Goal: Task Accomplishment & Management: Manage account settings

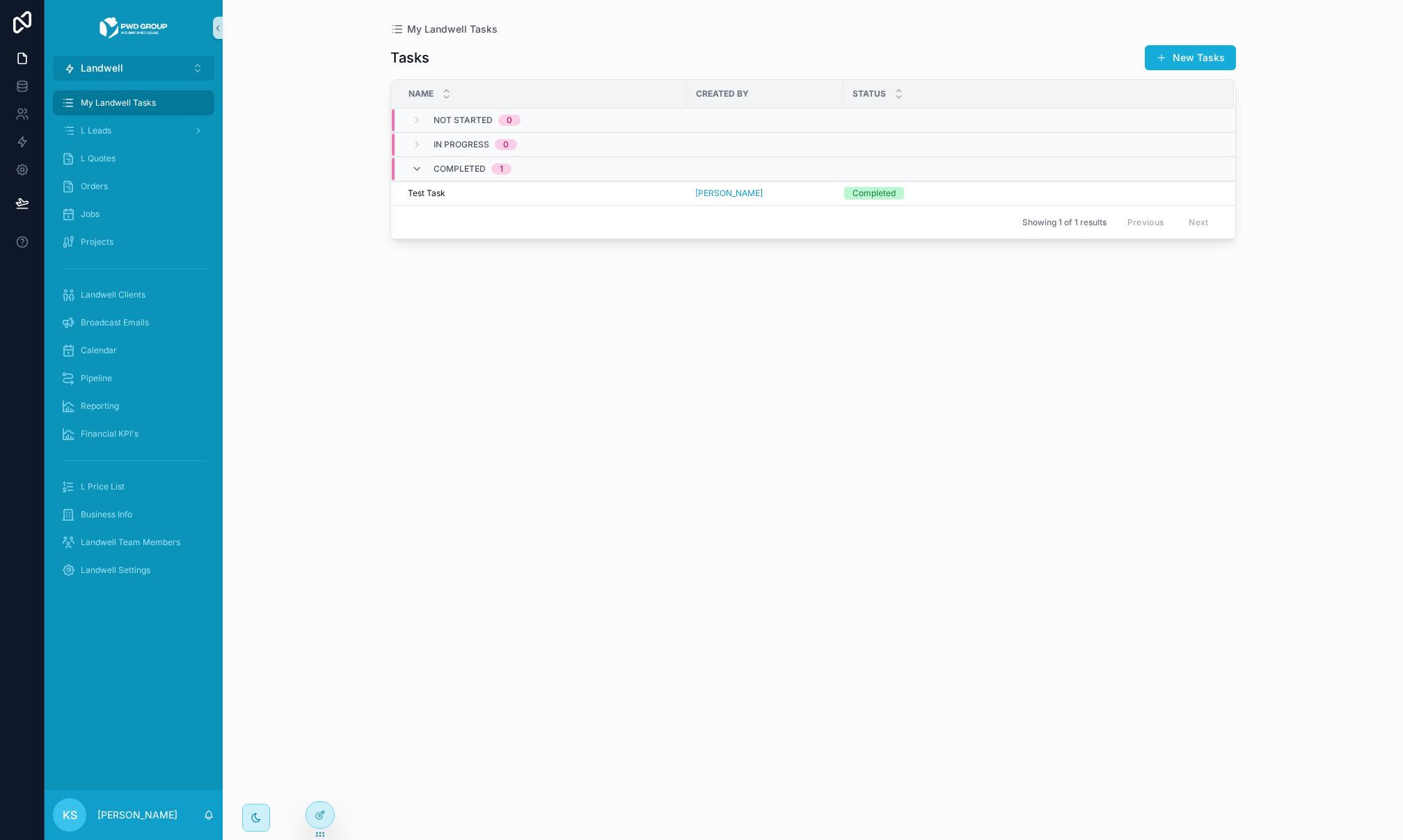
click at [134, 61] on button "Landwell ⌥ 4" at bounding box center [133, 68] width 161 height 25
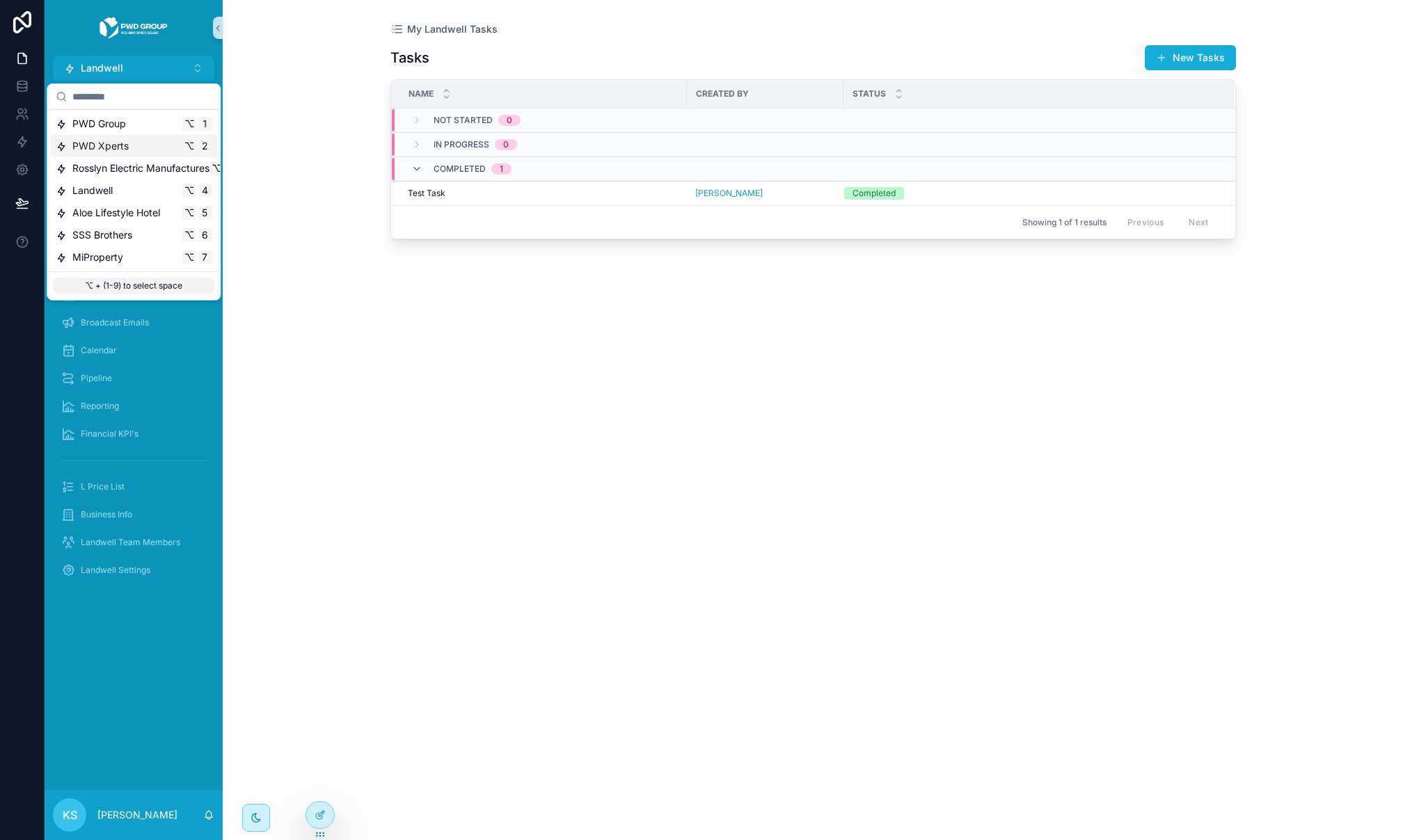
click at [116, 151] on span "PWD Xperts" at bounding box center [100, 145] width 56 height 14
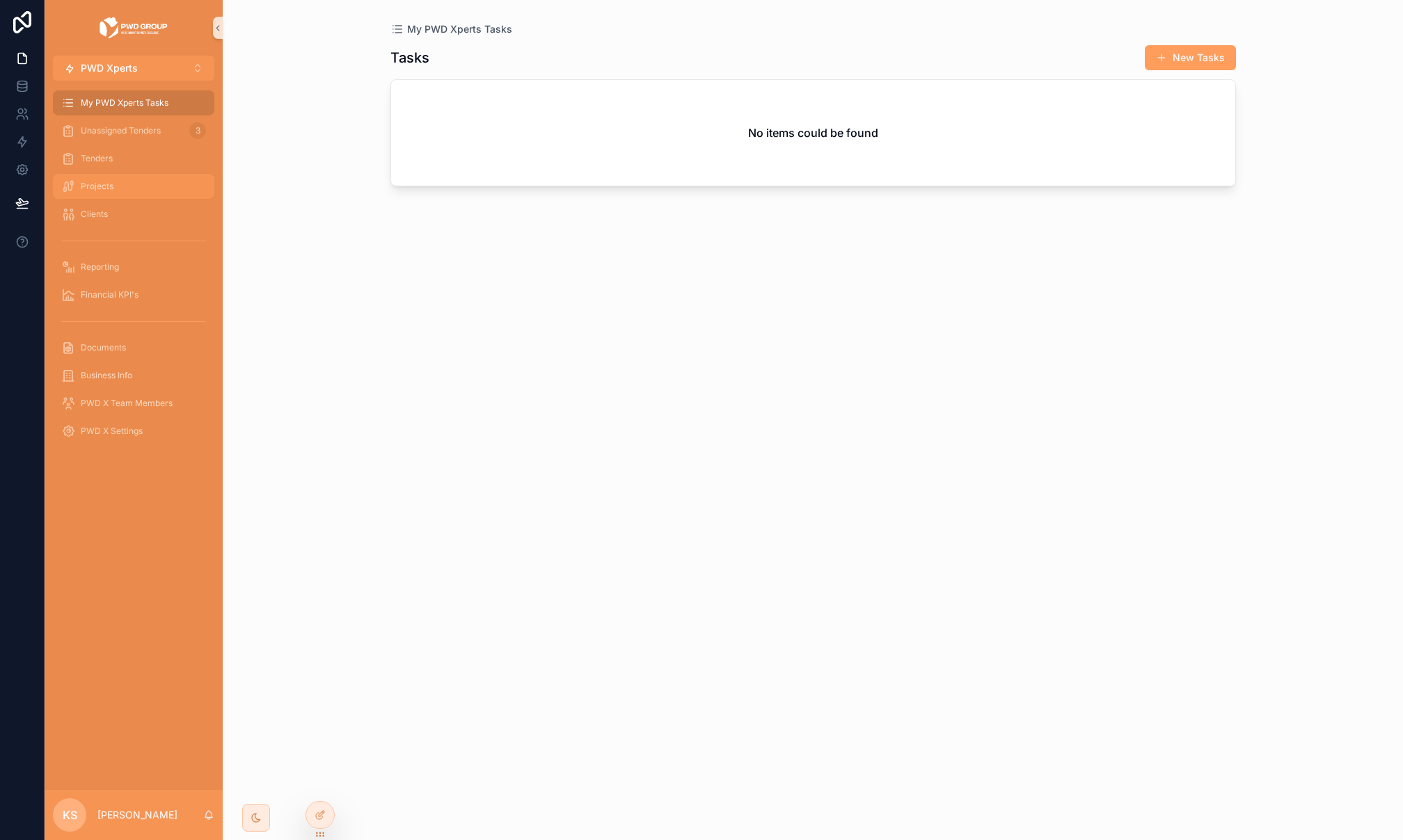
click at [146, 183] on div "Projects" at bounding box center [134, 186] width 145 height 22
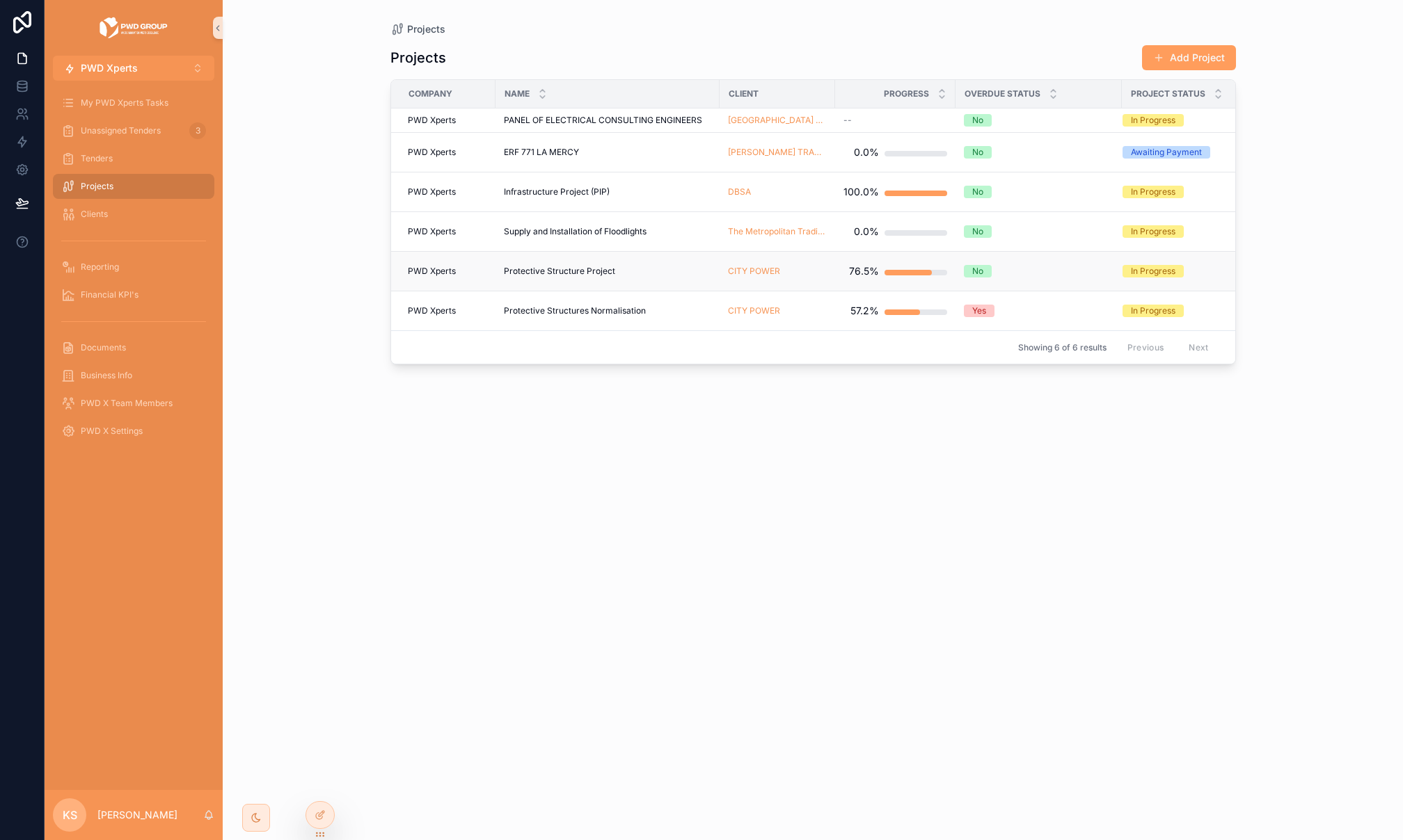
click at [543, 266] on span "Protective Structure Project" at bounding box center [559, 271] width 111 height 11
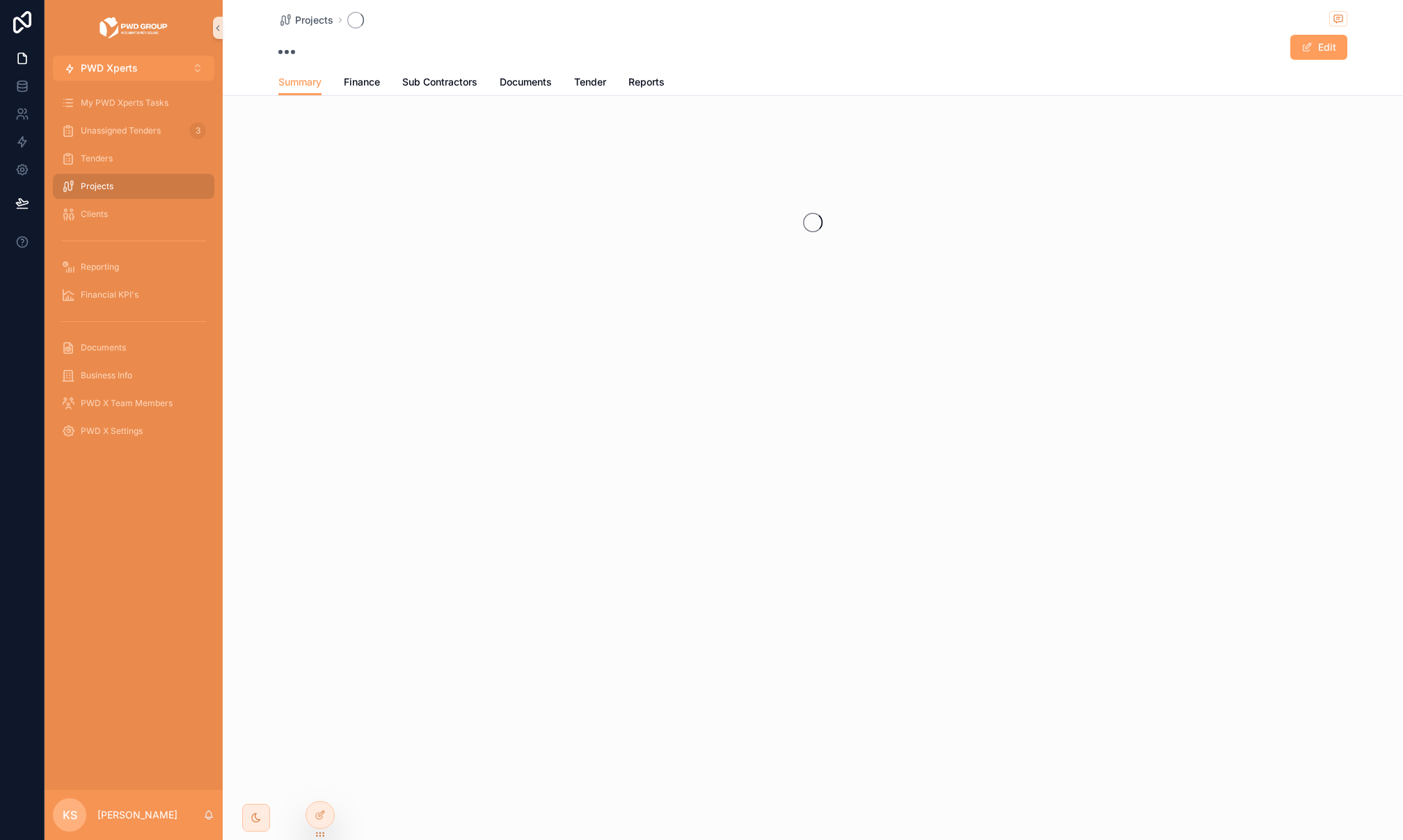
click at [543, 265] on div "scrollable content" at bounding box center [813, 222] width 1180 height 220
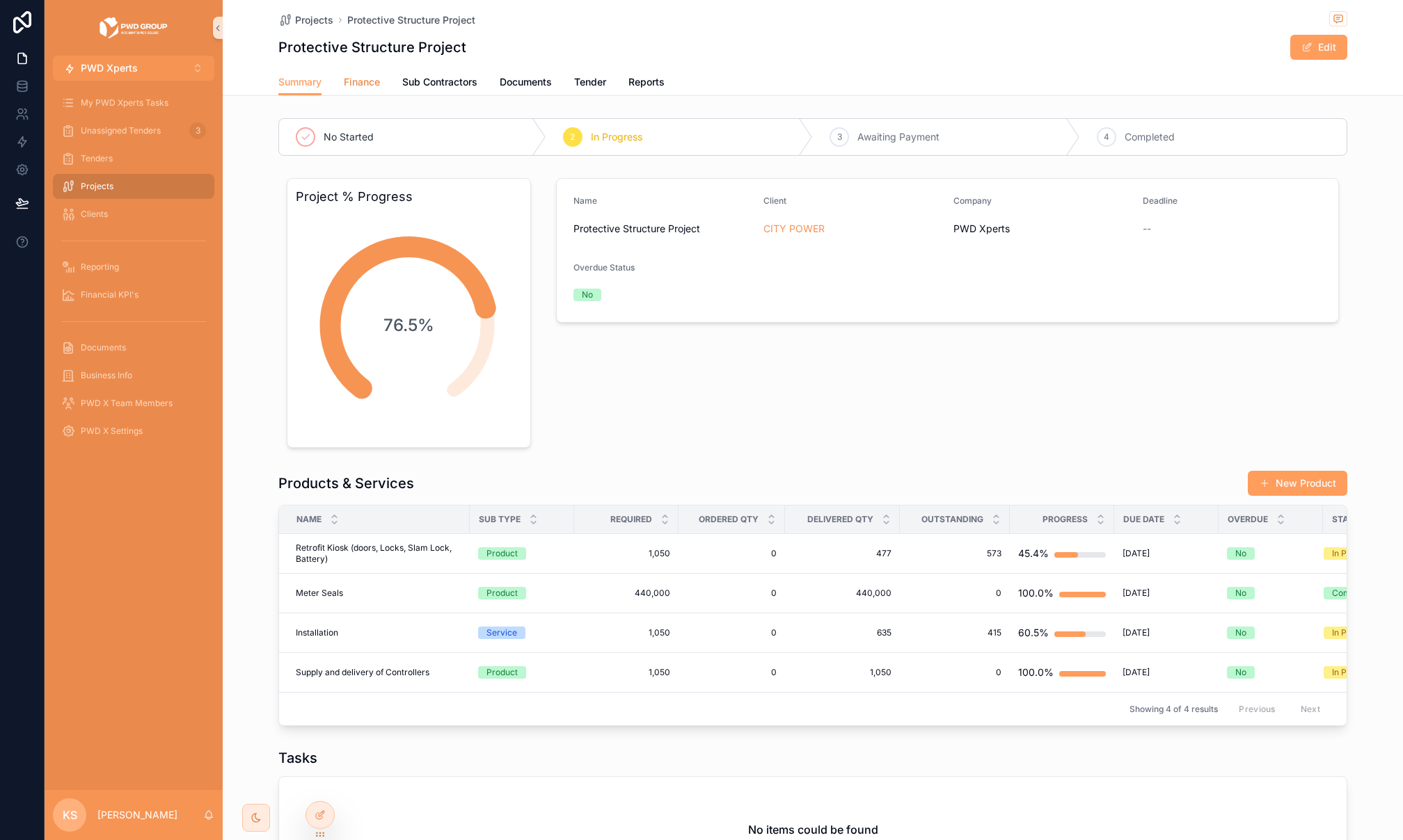
click at [373, 95] on link "Finance" at bounding box center [362, 83] width 37 height 28
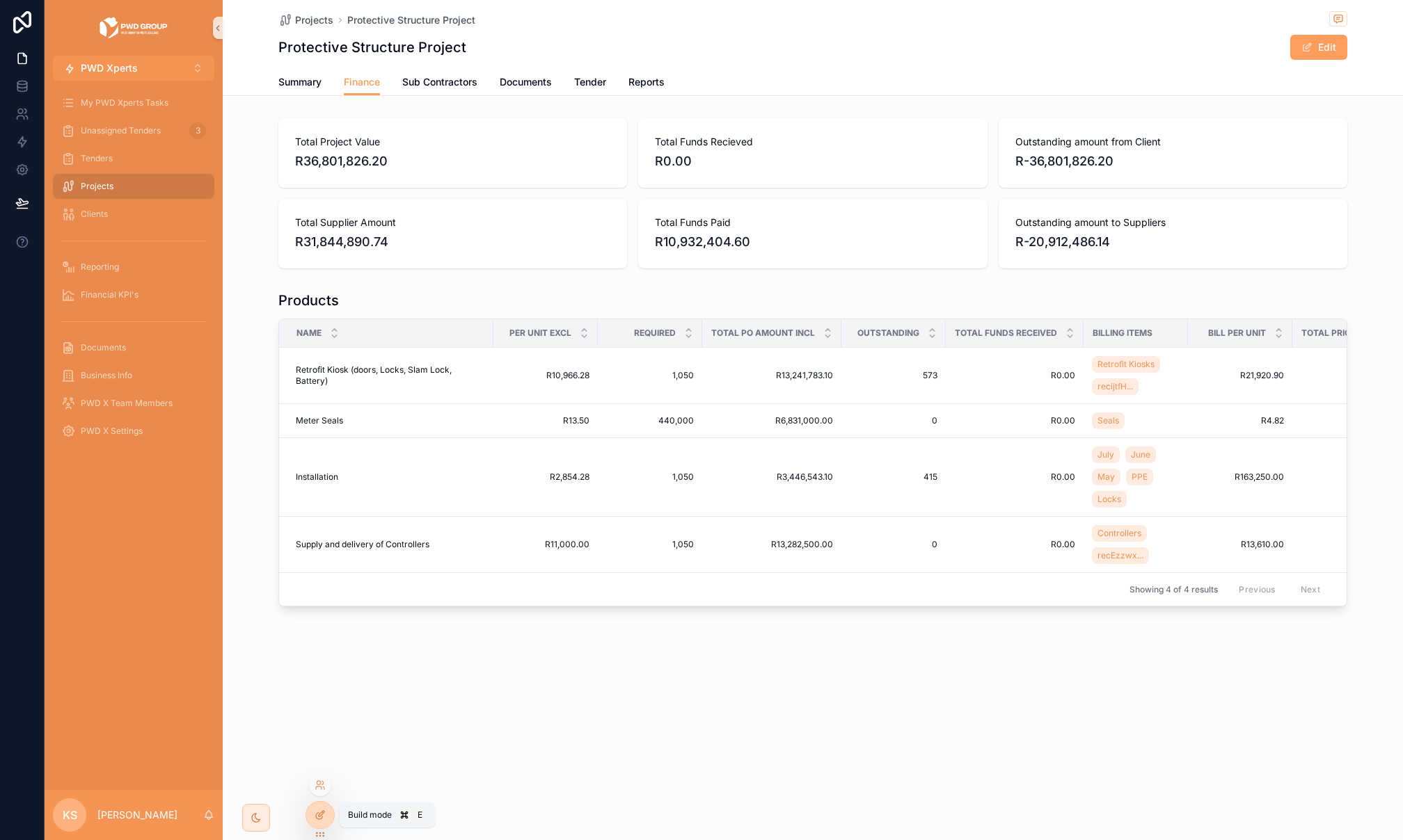
click at [316, 813] on icon at bounding box center [319, 816] width 7 height 7
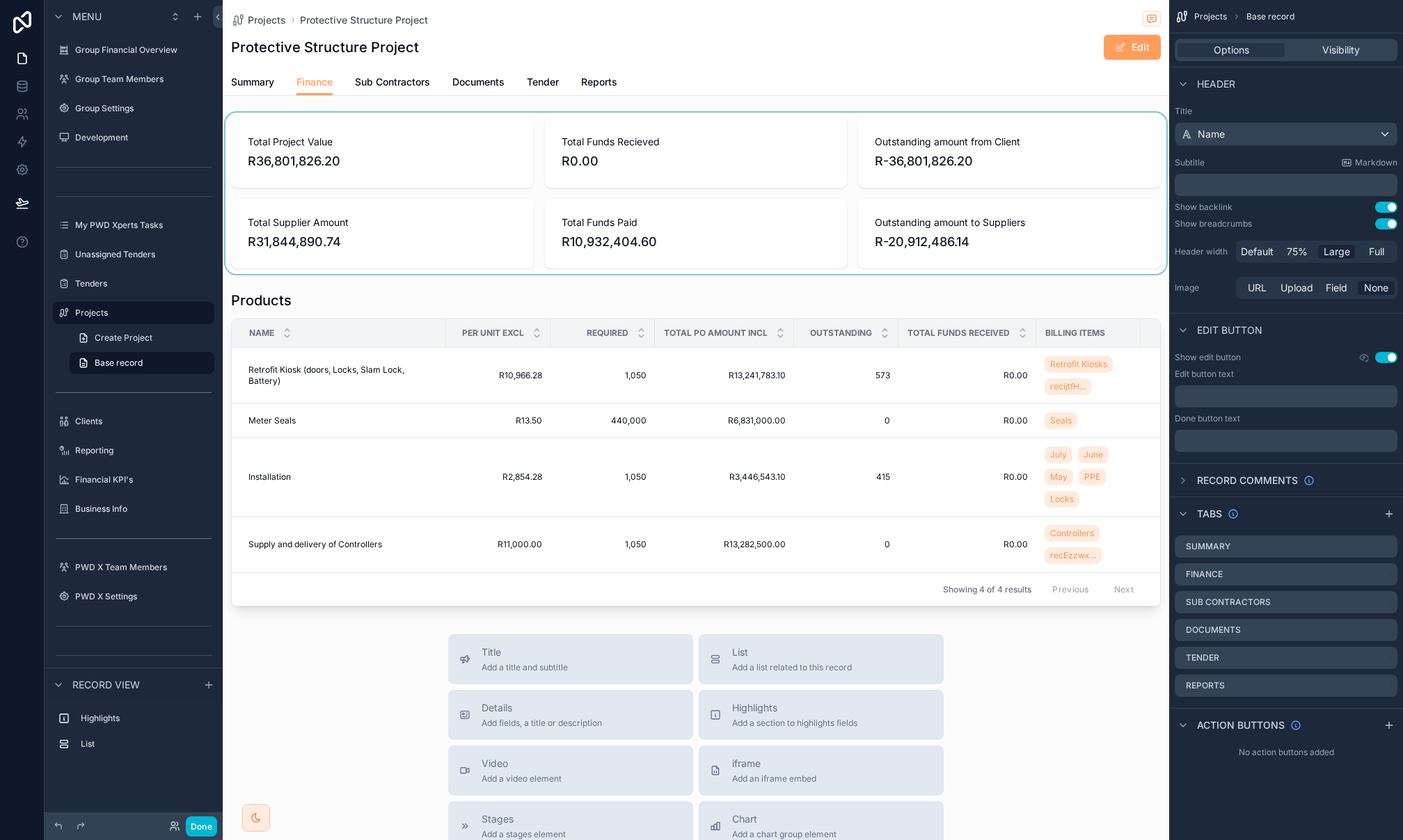
click at [984, 134] on div "scrollable content" at bounding box center [696, 193] width 946 height 161
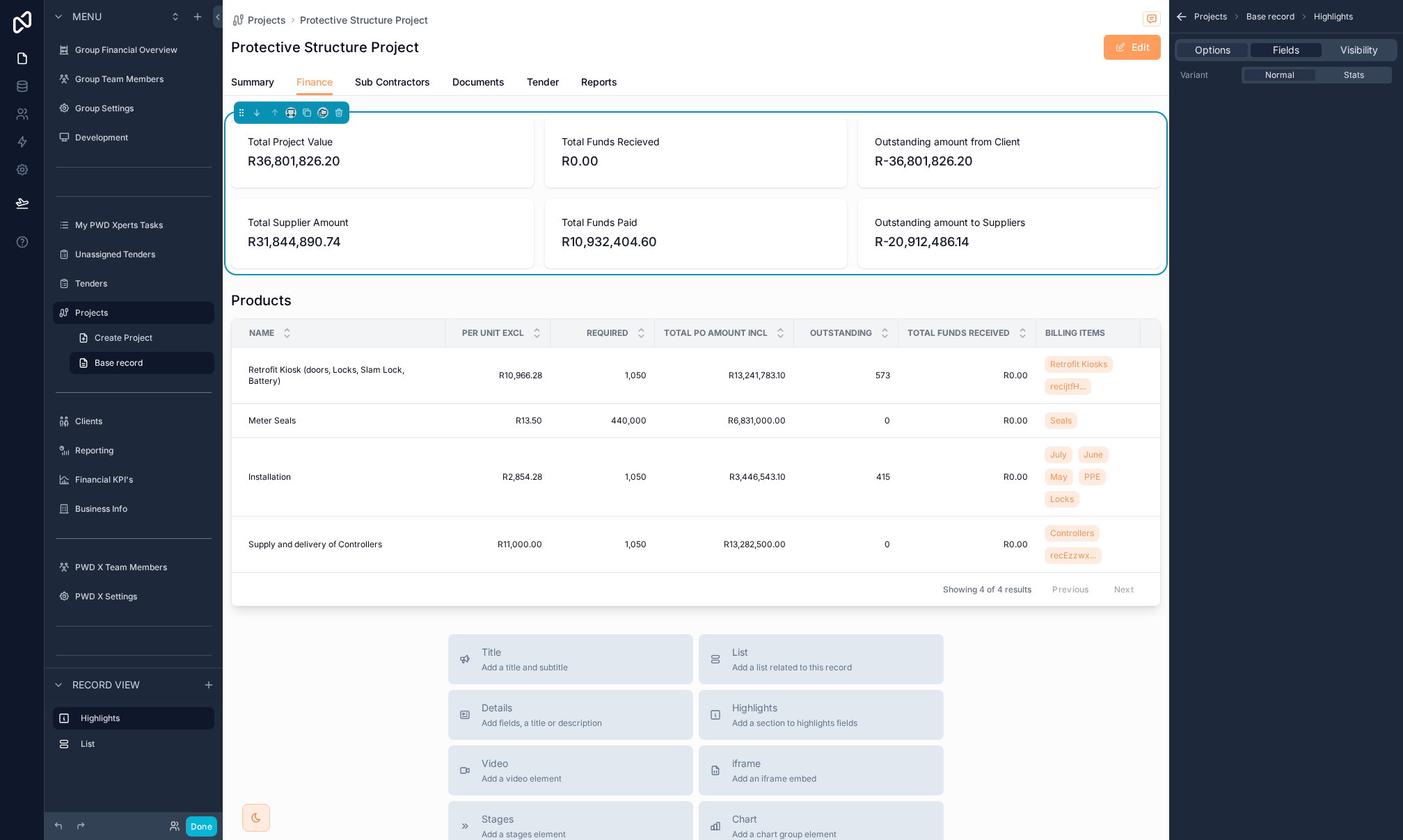
click at [1285, 43] on span "Fields" at bounding box center [1286, 50] width 26 height 14
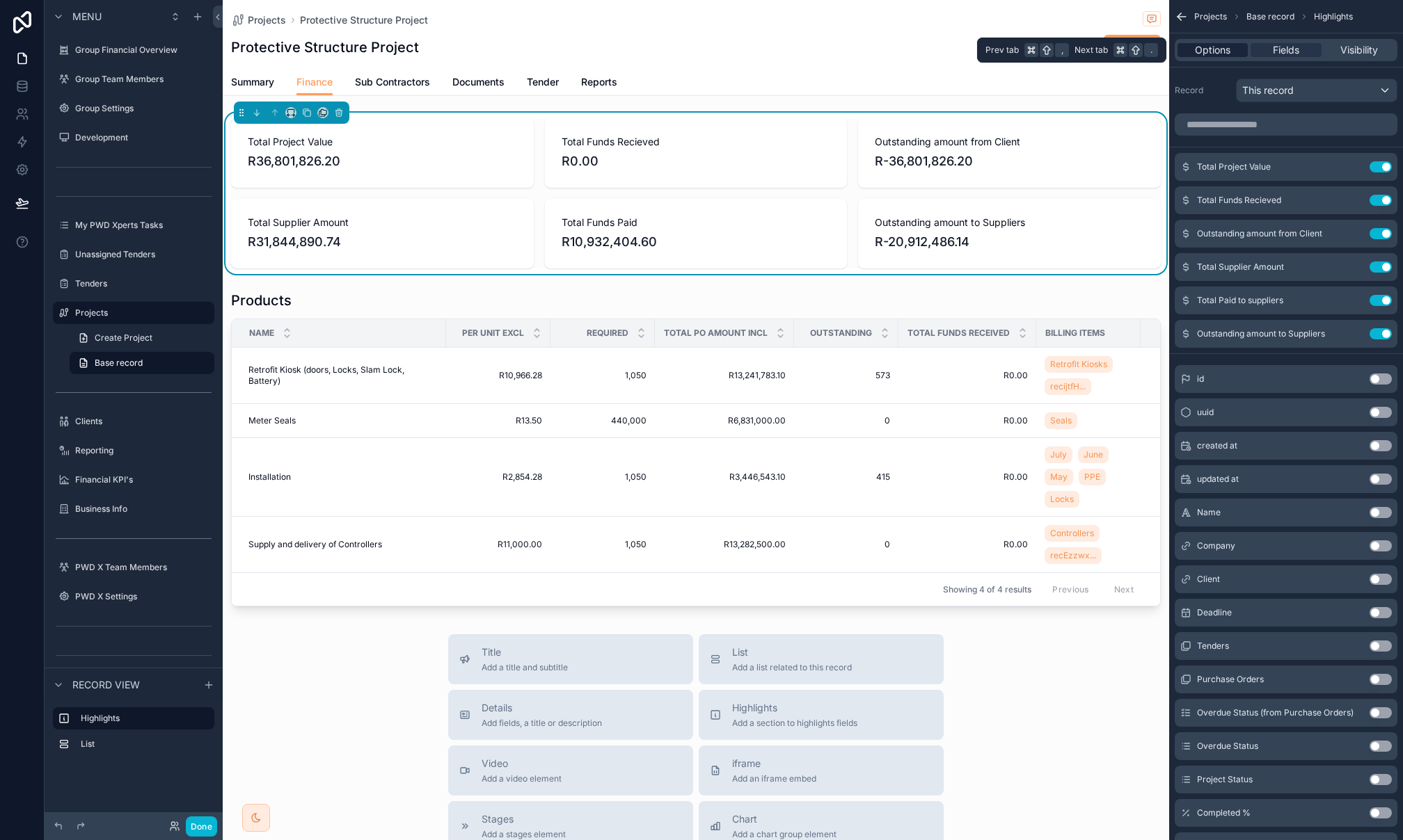
click at [1216, 50] on span "Options" at bounding box center [1212, 50] width 36 height 14
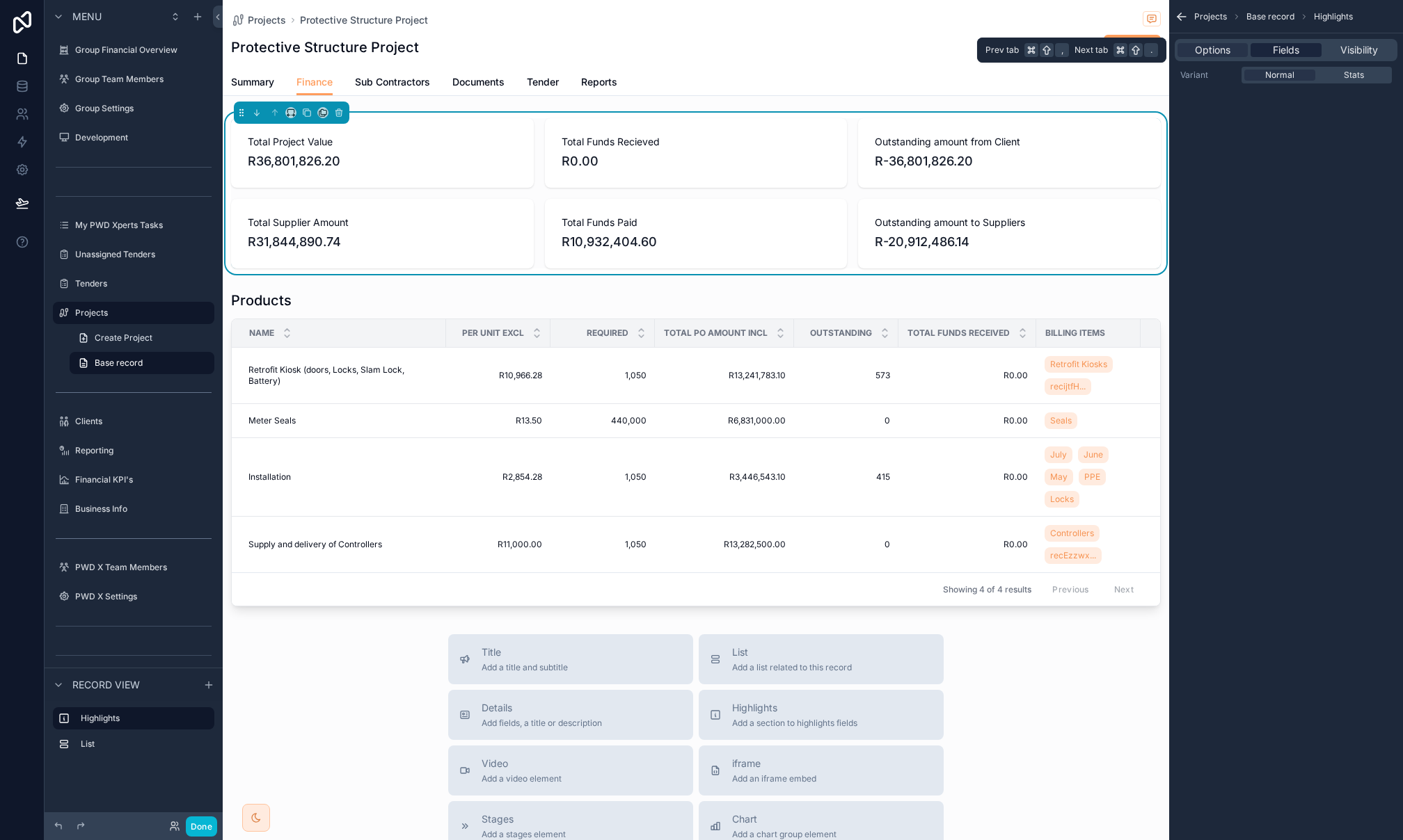
click at [1269, 52] on div "Fields" at bounding box center [1285, 50] width 70 height 14
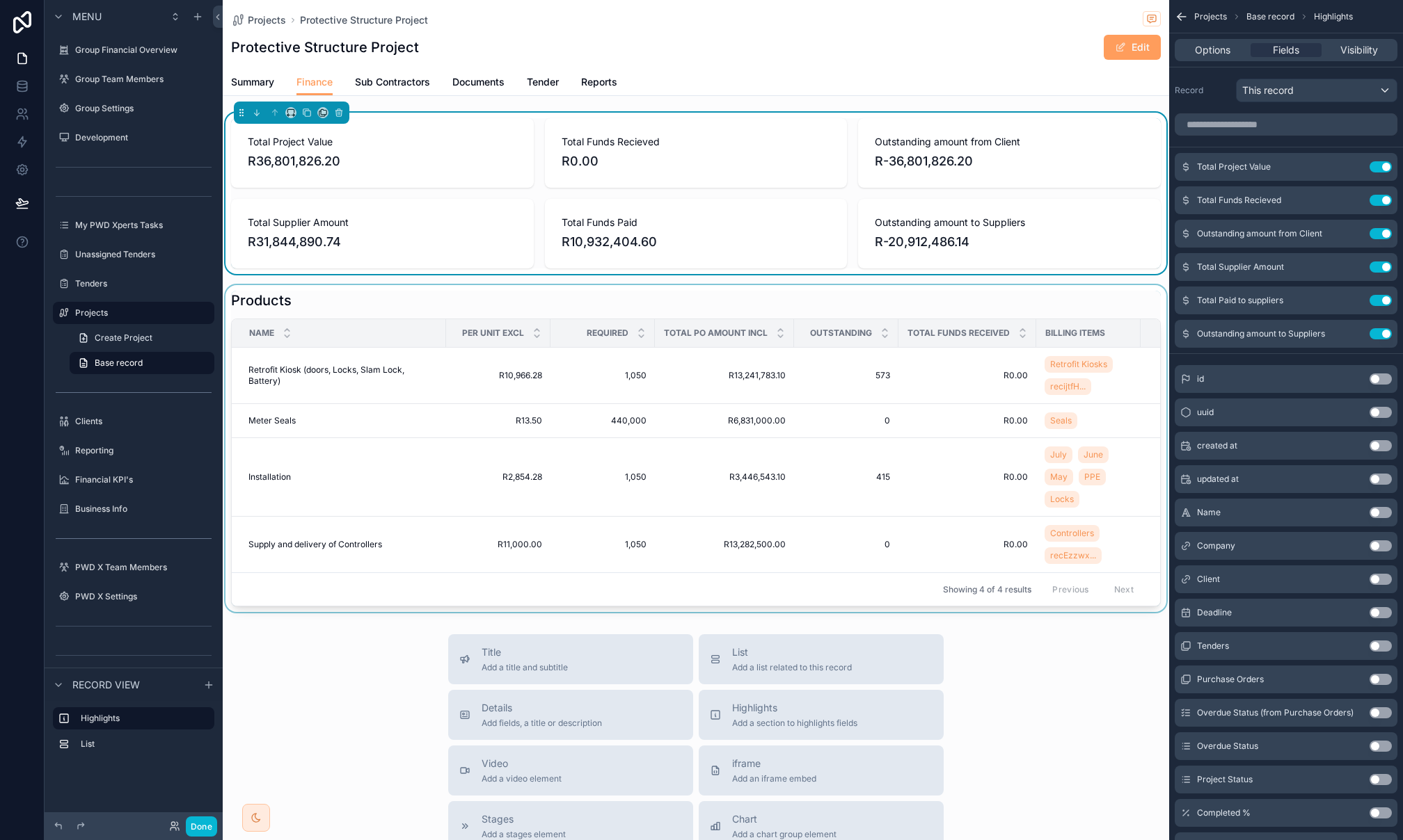
click at [320, 301] on div "scrollable content" at bounding box center [696, 448] width 946 height 327
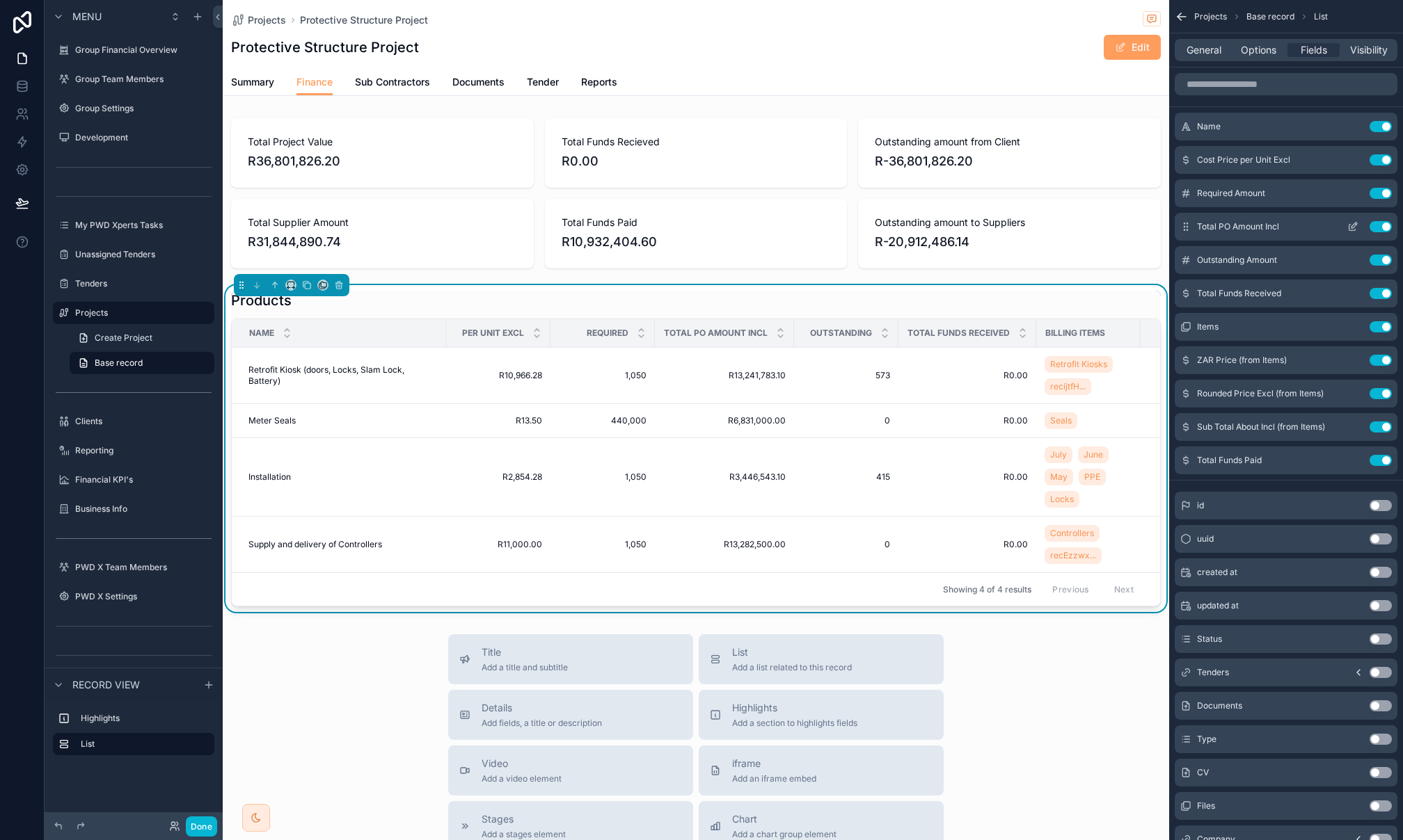
click at [1348, 226] on icon "scrollable content" at bounding box center [1353, 226] width 11 height 11
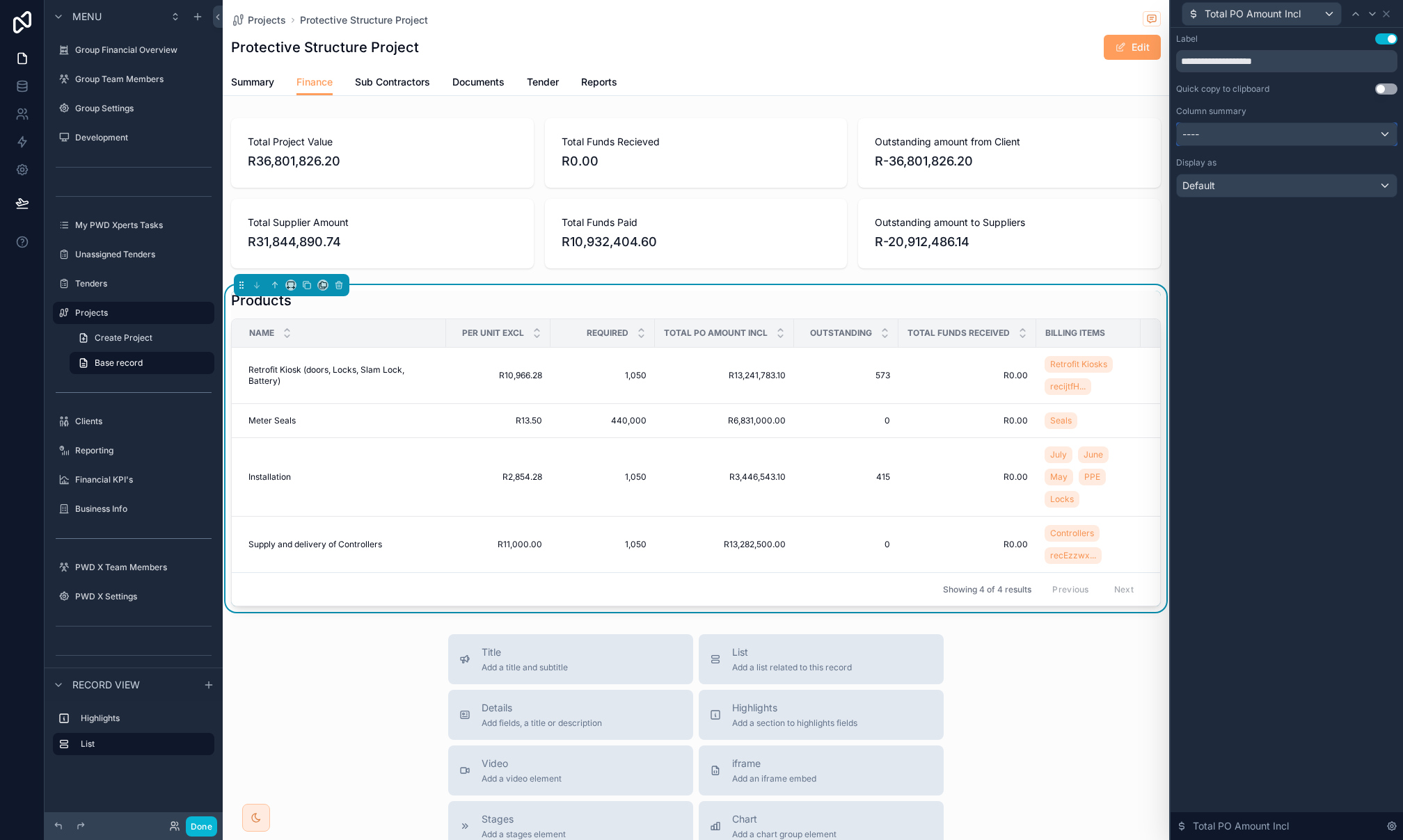
click at [1217, 133] on div "----" at bounding box center [1286, 134] width 220 height 22
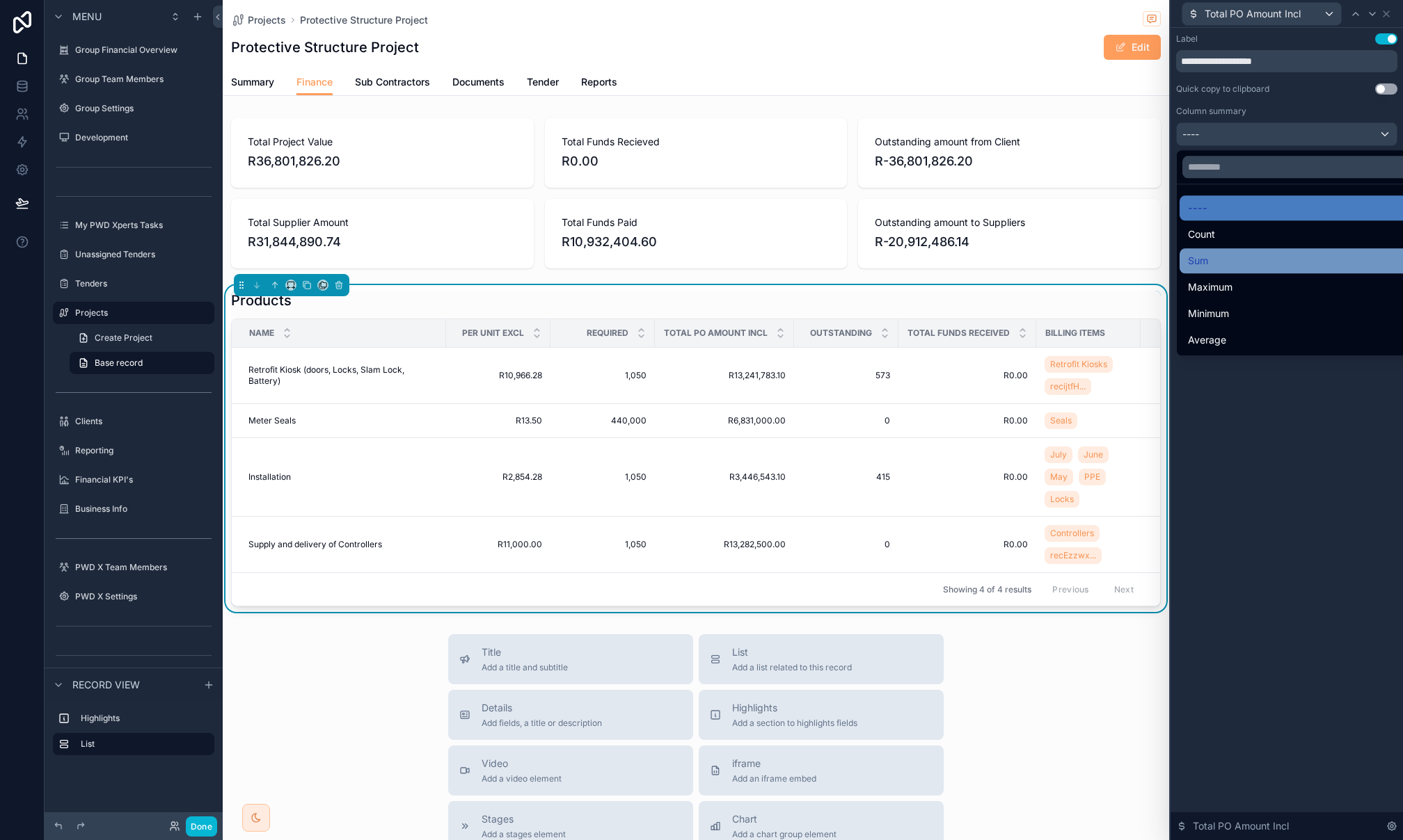
click at [1208, 255] on div "Sum" at bounding box center [1303, 261] width 230 height 17
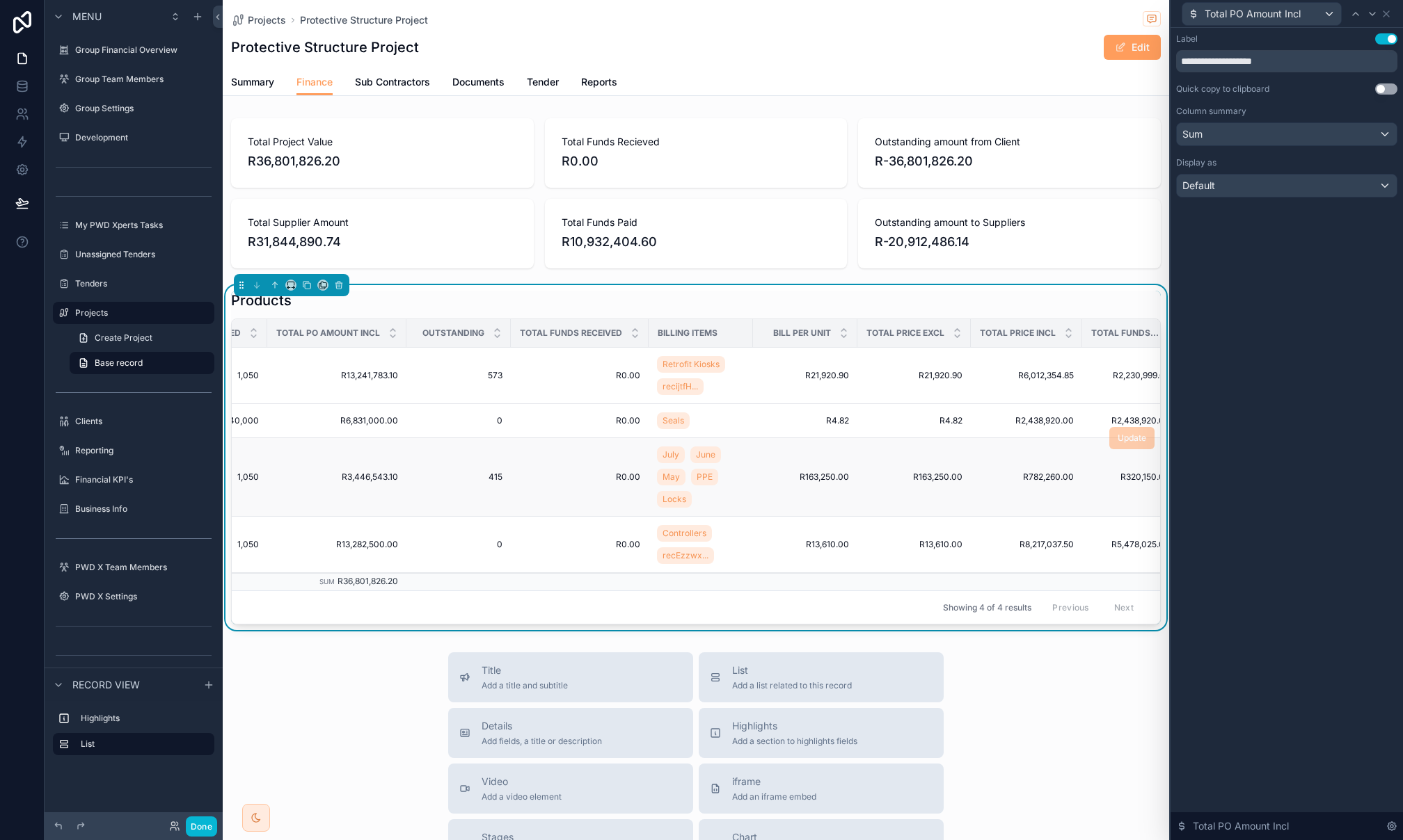
scroll to position [0, 413]
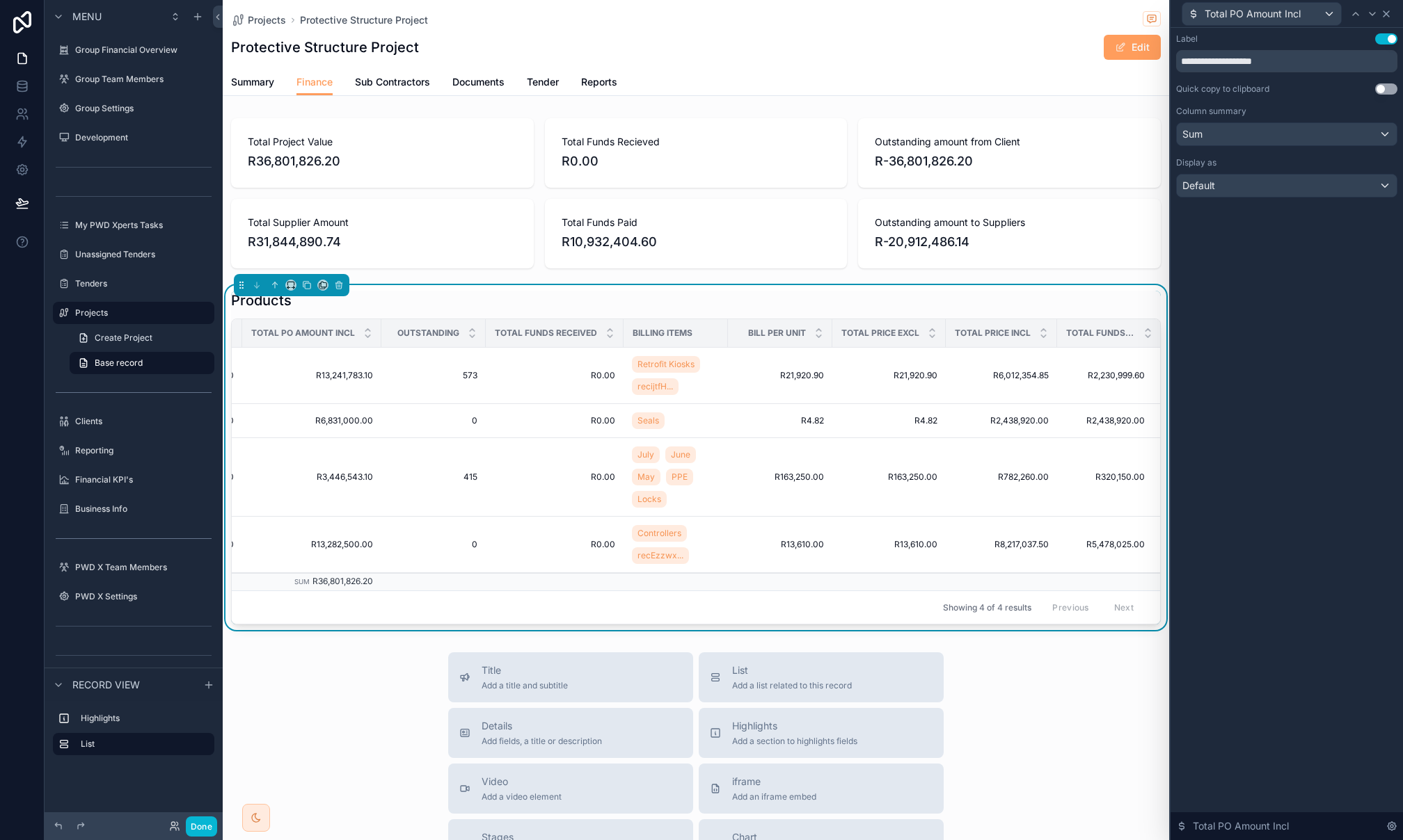
click at [1382, 17] on icon at bounding box center [1385, 13] width 11 height 11
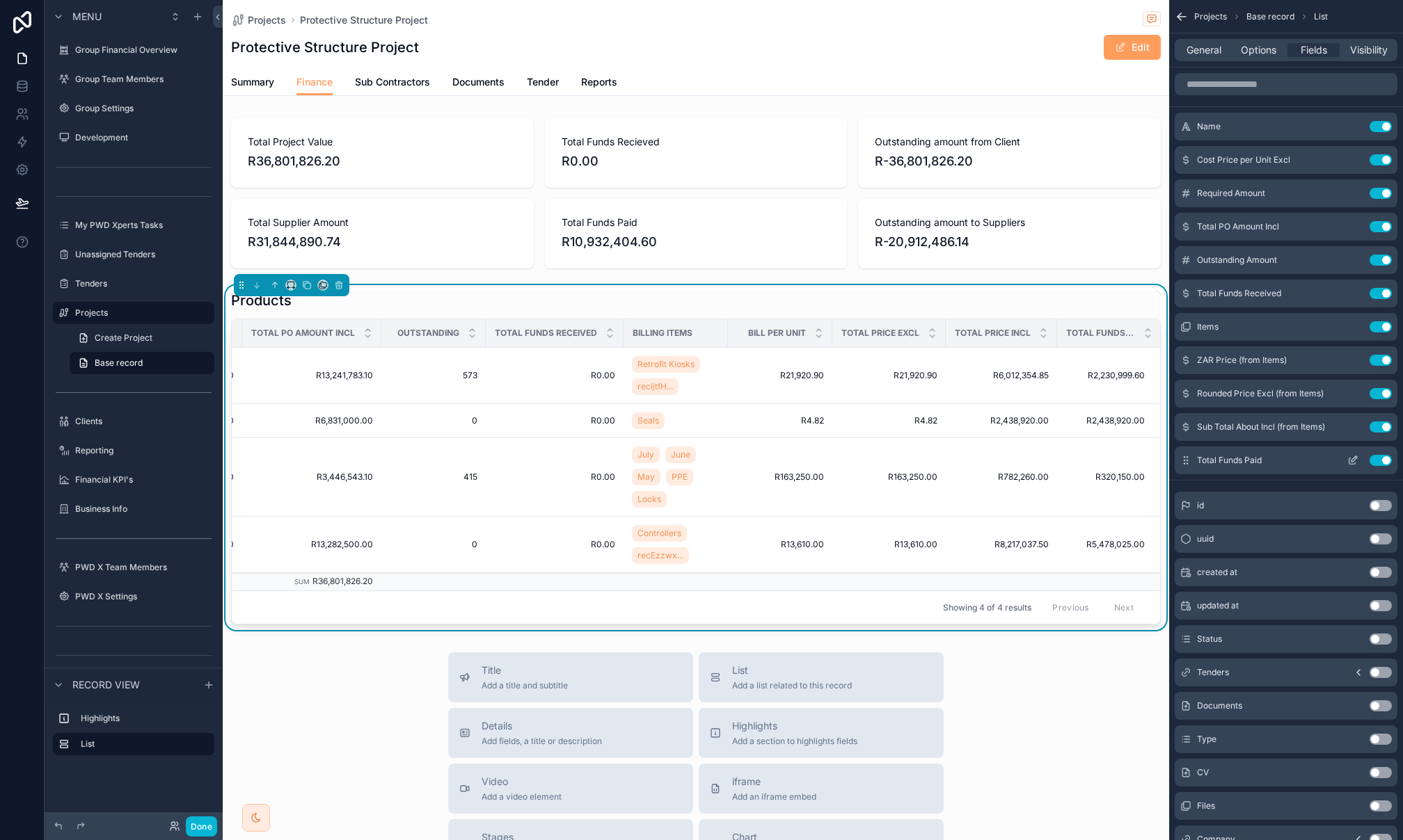
click at [1350, 457] on icon "scrollable content" at bounding box center [1353, 460] width 11 height 11
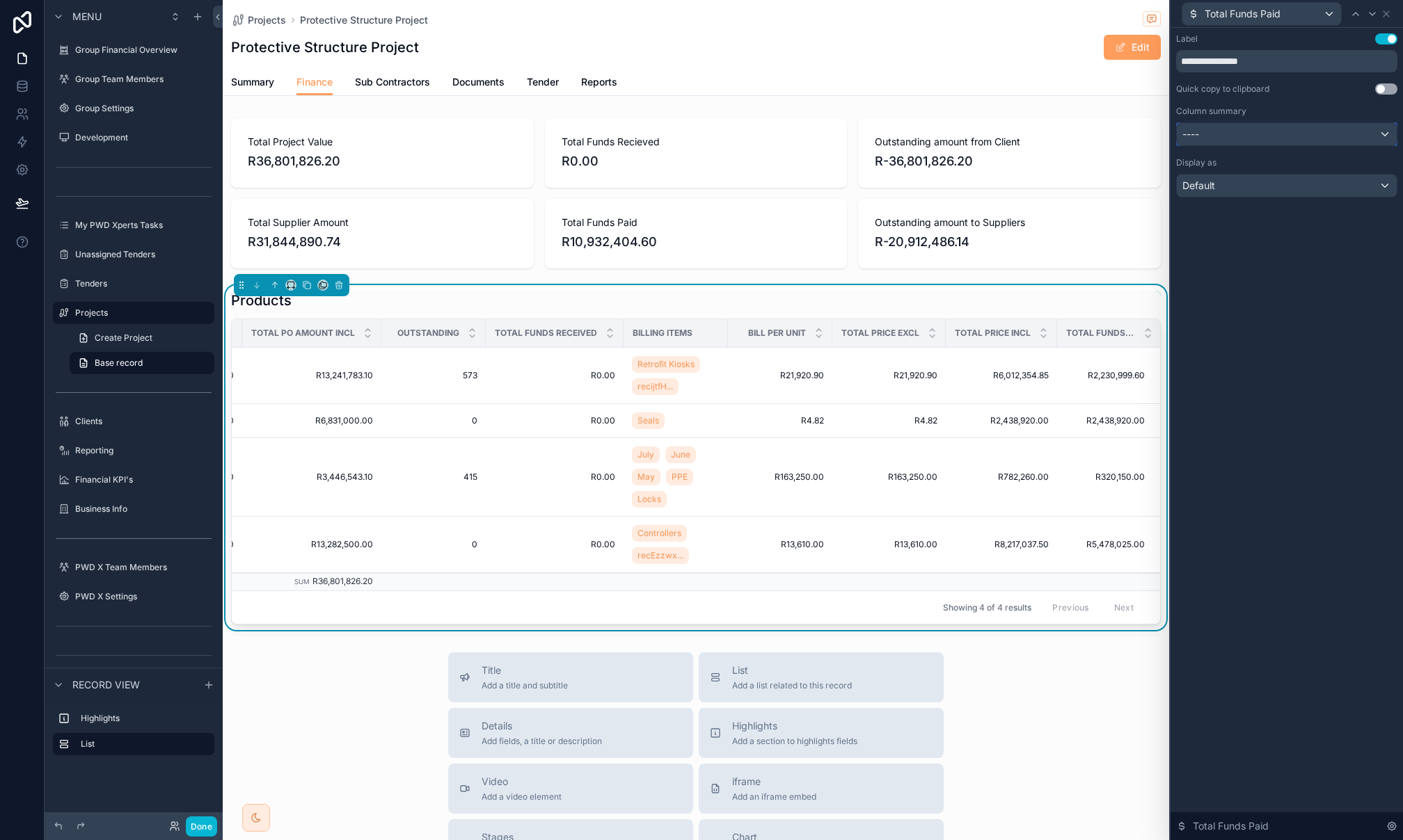
click at [1278, 131] on div "----" at bounding box center [1286, 134] width 220 height 22
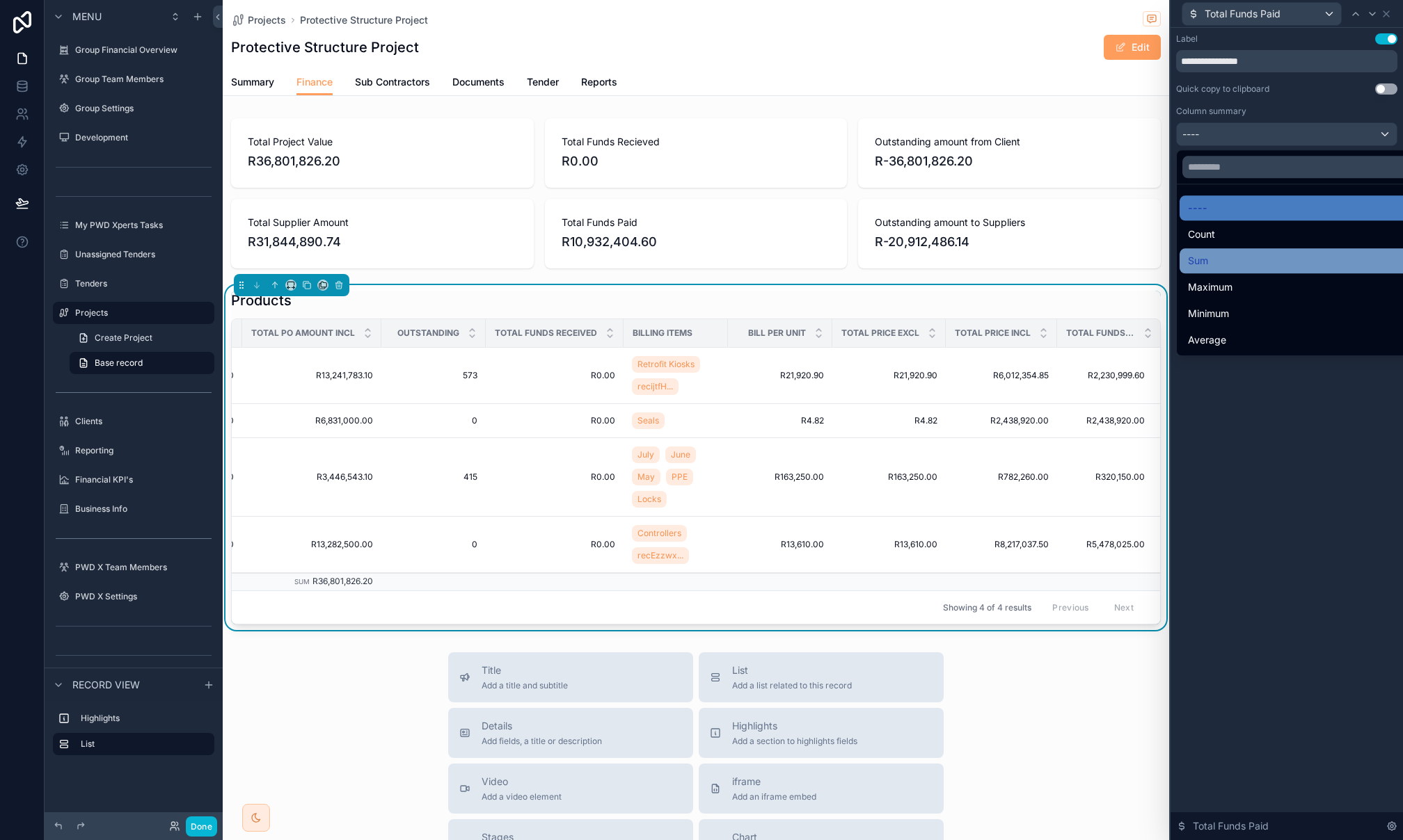
click at [1253, 262] on div "Sum" at bounding box center [1303, 261] width 230 height 17
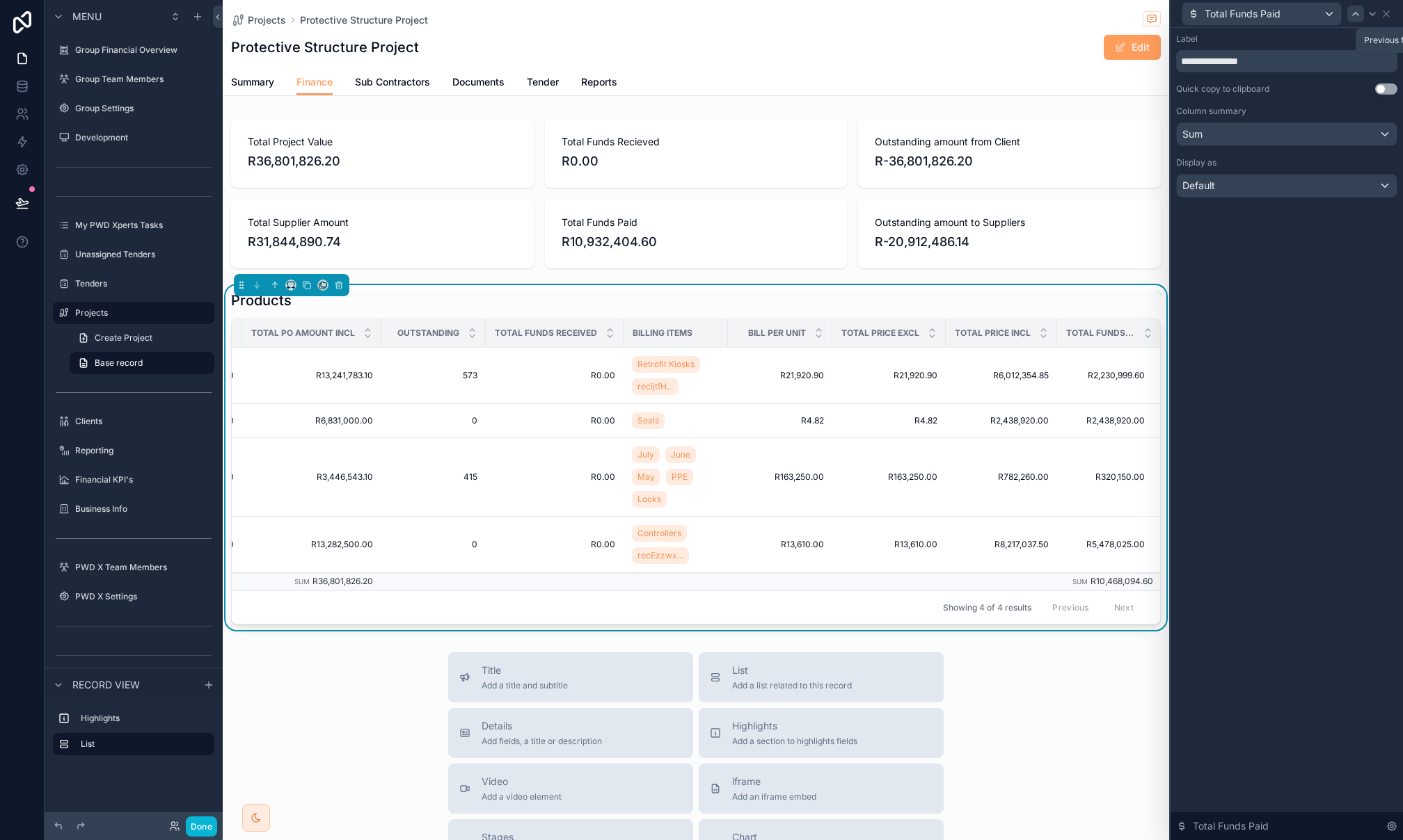
click at [1354, 12] on icon at bounding box center [1356, 14] width 6 height 3
click at [1299, 140] on div "----" at bounding box center [1286, 134] width 220 height 22
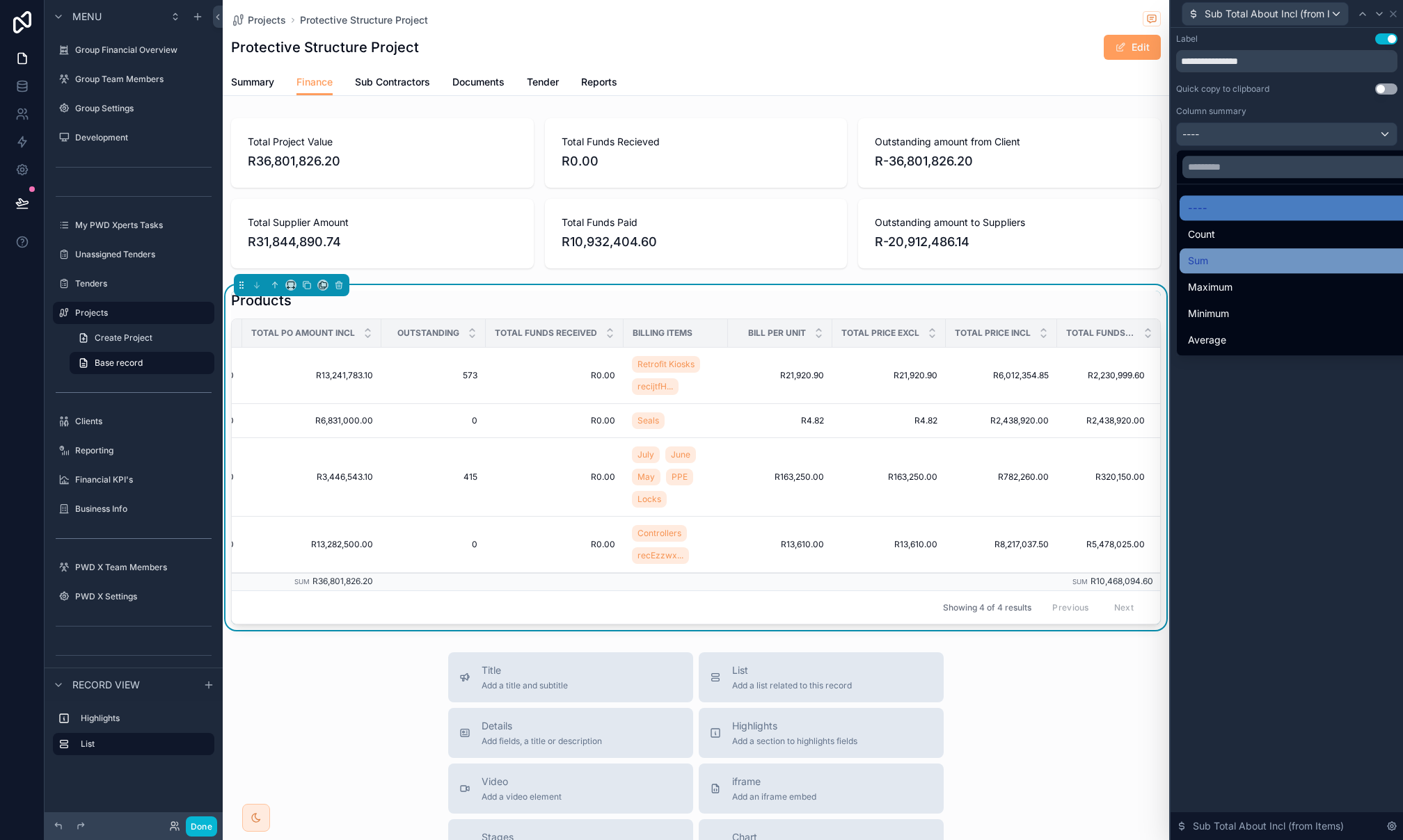
click at [1252, 259] on div "Sum" at bounding box center [1303, 261] width 230 height 17
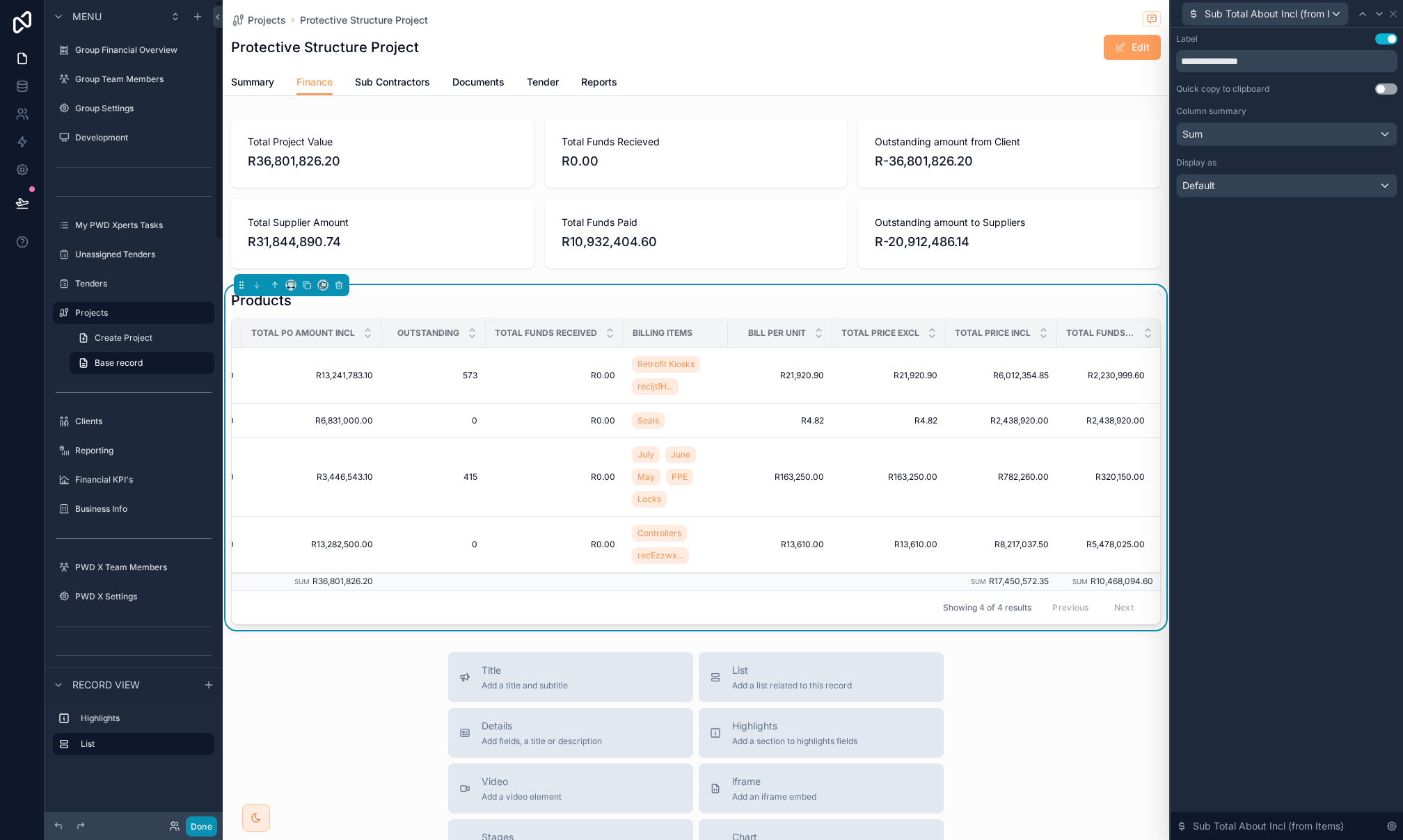
click at [196, 831] on button "Done" at bounding box center [201, 827] width 31 height 20
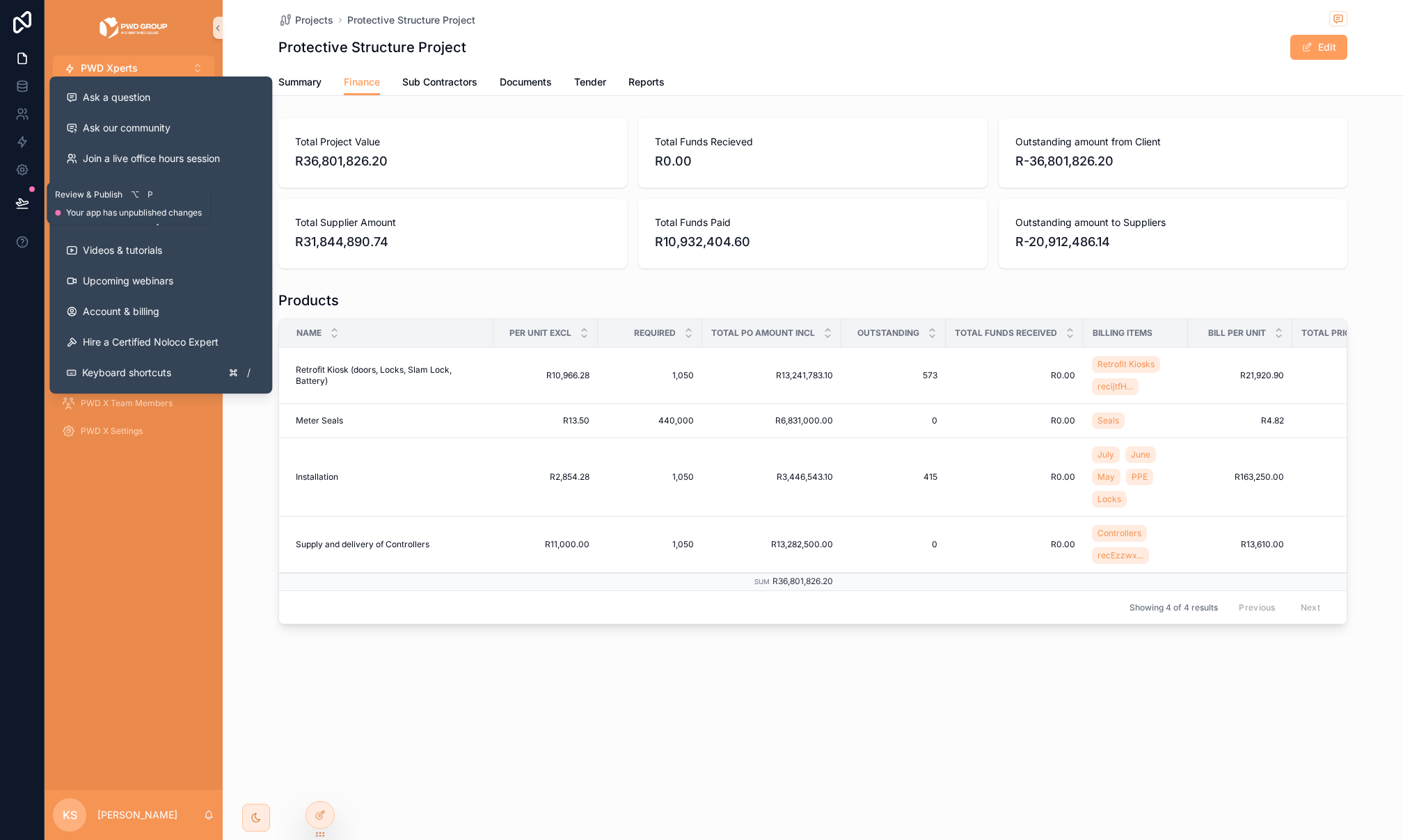
click at [13, 202] on button at bounding box center [23, 202] width 31 height 39
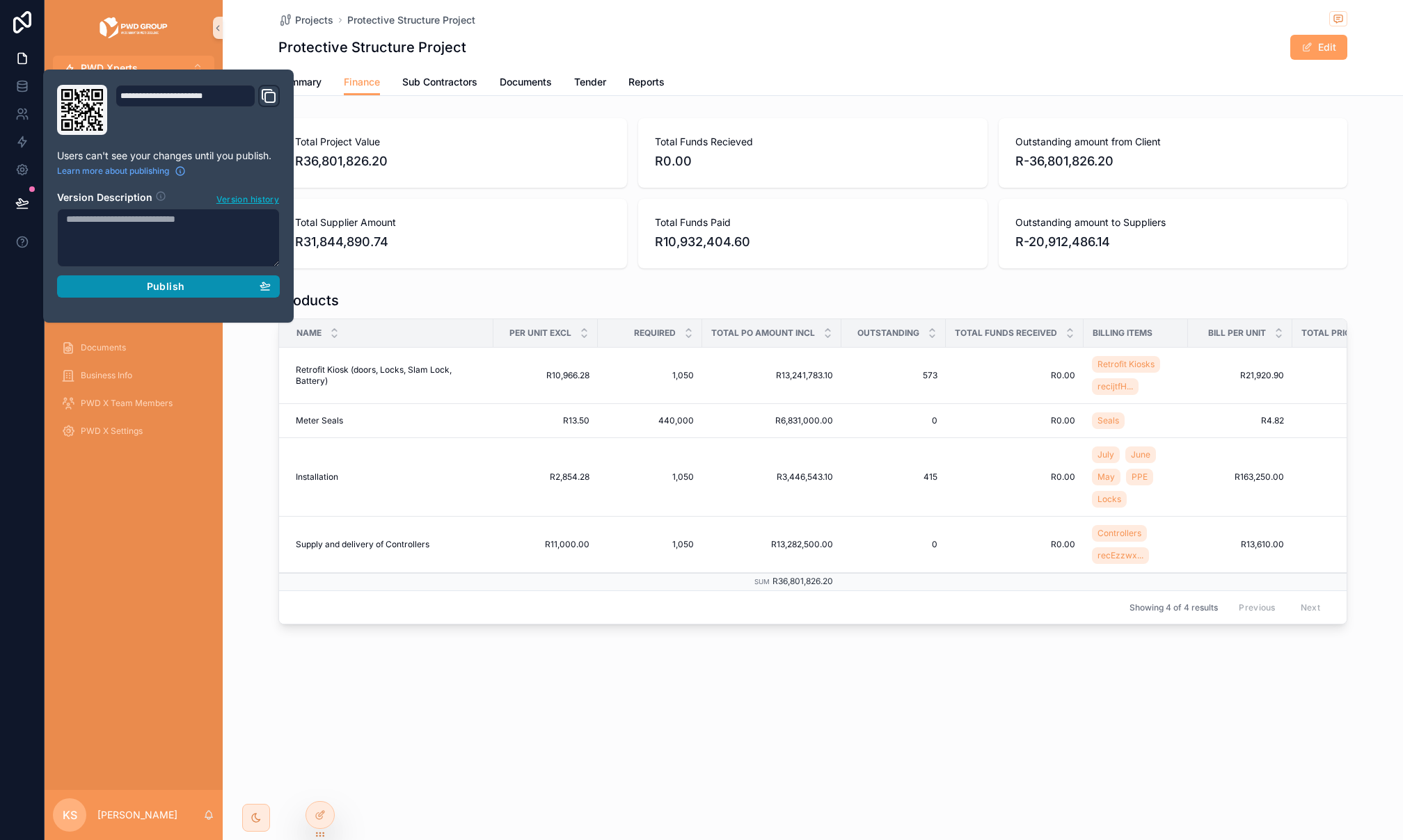
click at [97, 288] on div "Publish" at bounding box center [168, 286] width 205 height 12
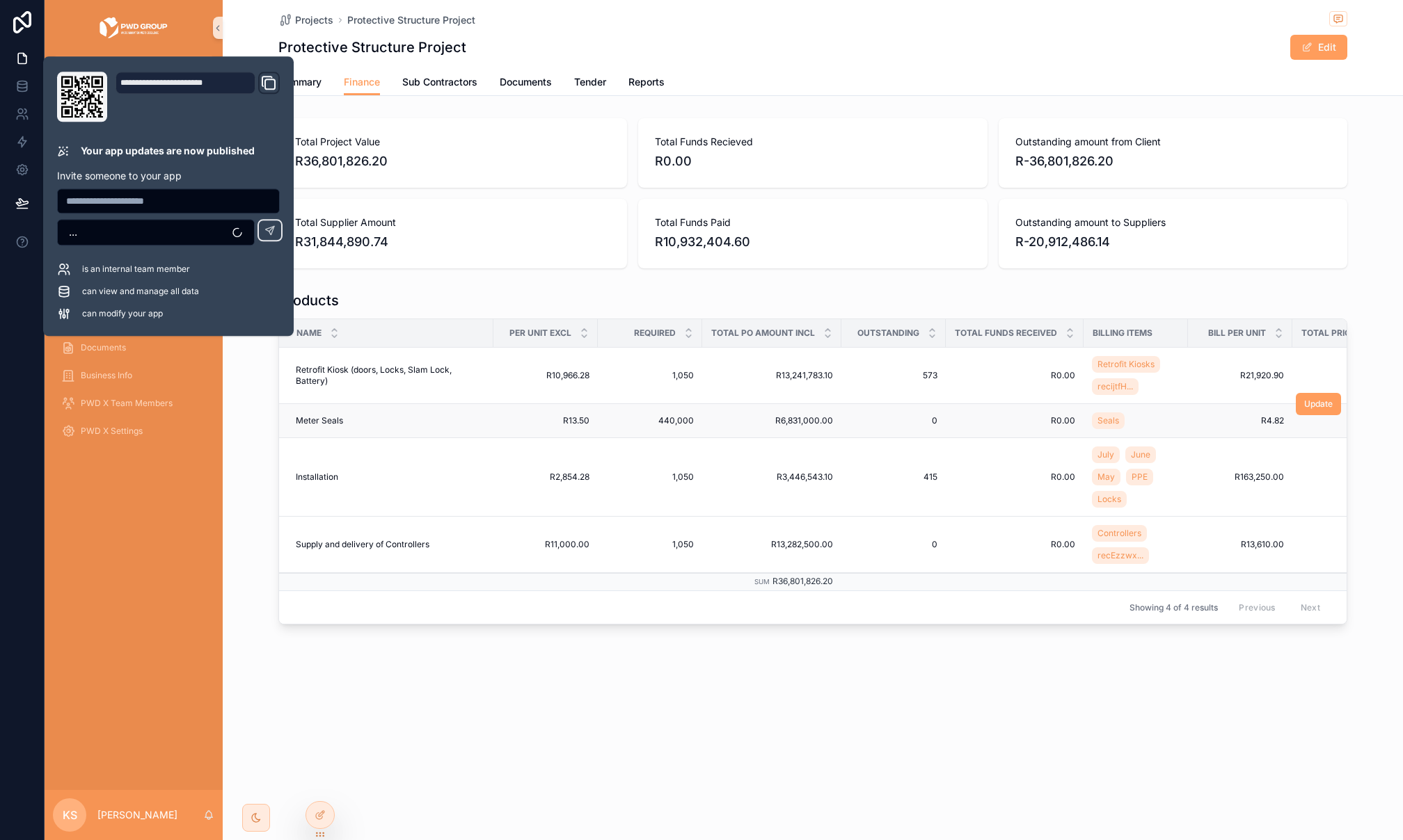
scroll to position [0, 273]
